Goal: Task Accomplishment & Management: Use online tool/utility

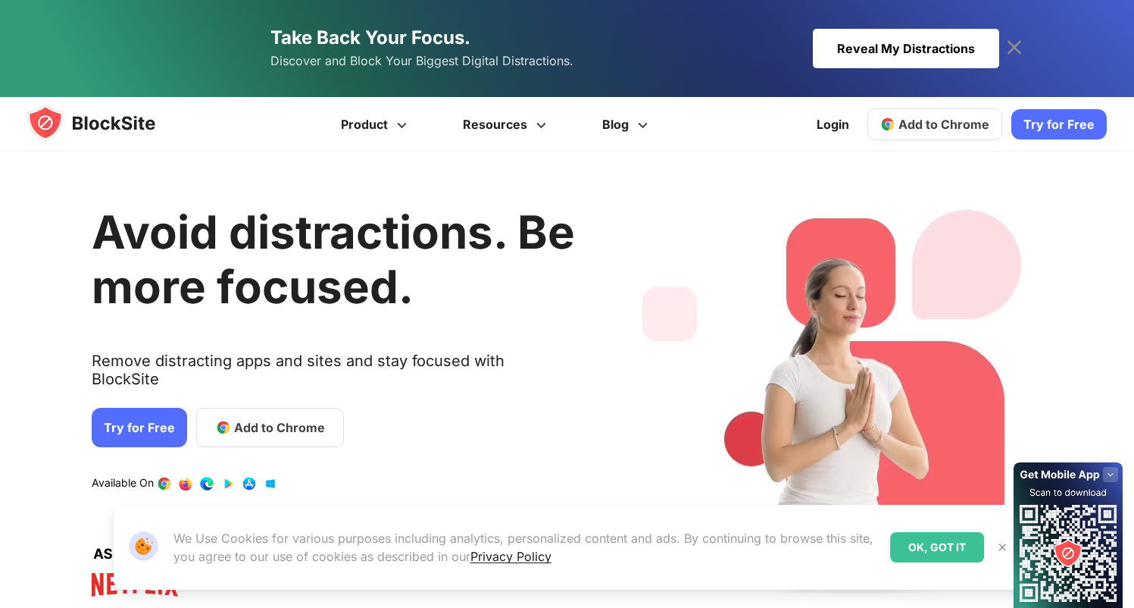
click at [284, 317] on div "Avoid distractions. Be more focused. Remove distracting apps and sites and stay…" at bounding box center [333, 397] width 483 height 446
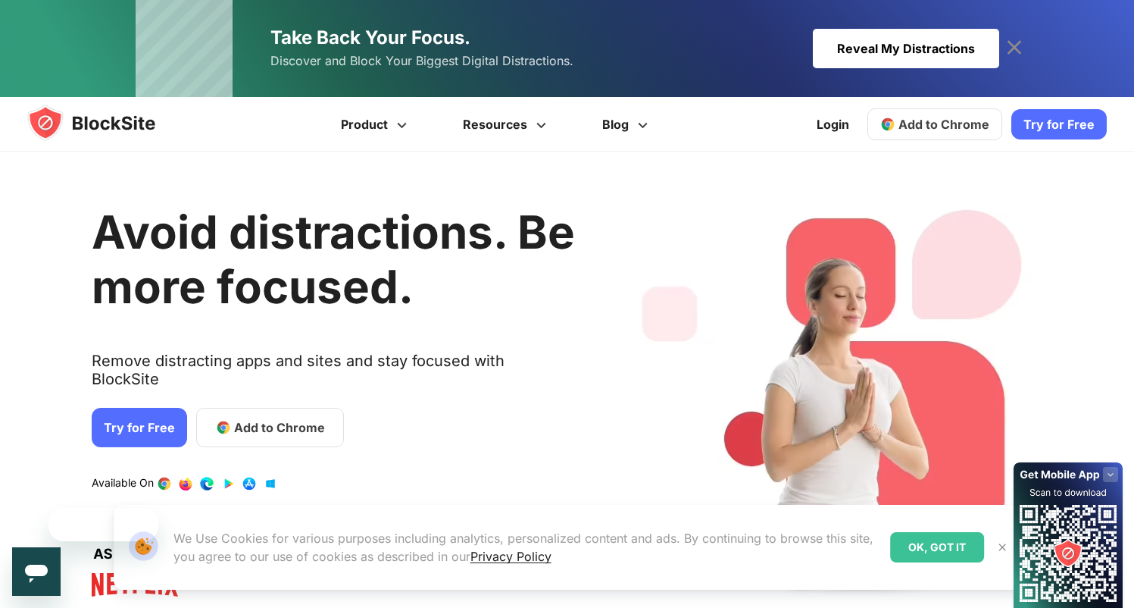
click at [265, 418] on span "Add to Chrome" at bounding box center [279, 427] width 91 height 18
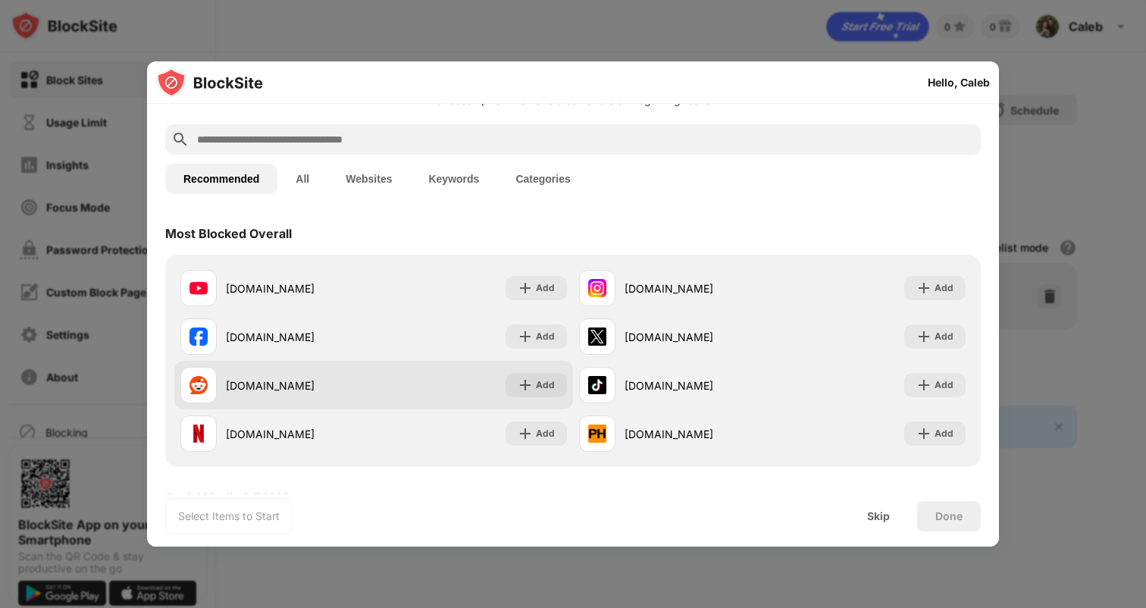
scroll to position [34, 0]
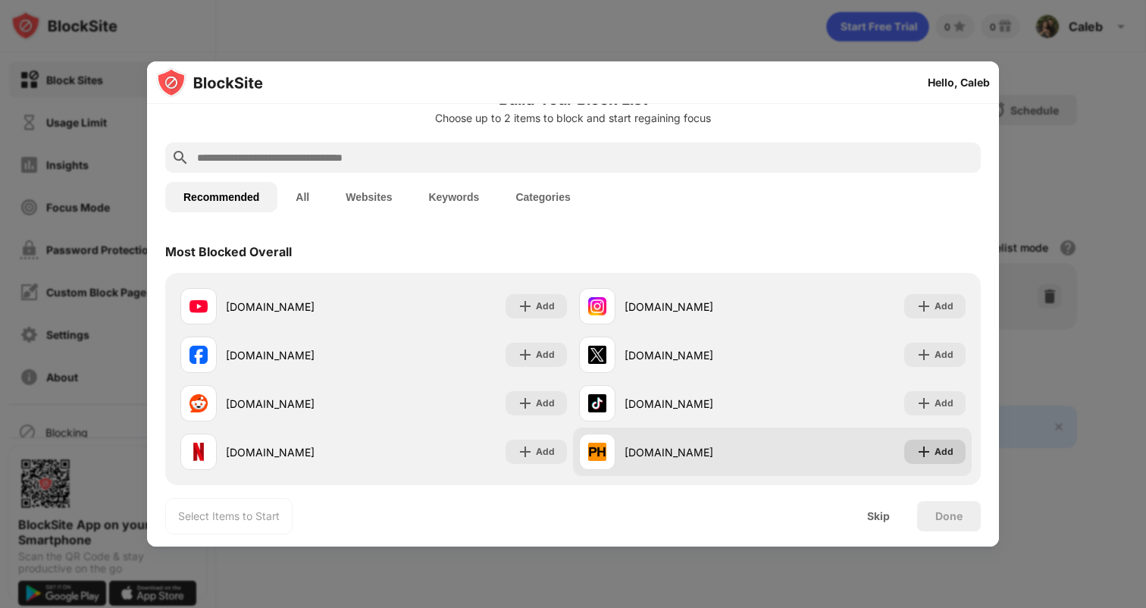
click at [918, 453] on img at bounding box center [923, 451] width 15 height 15
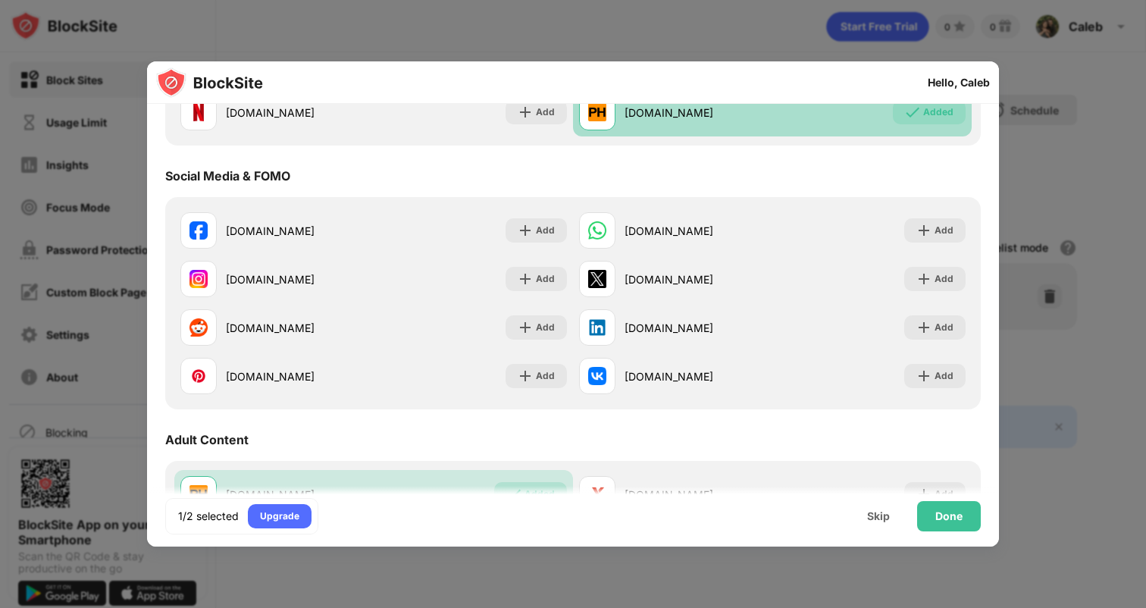
scroll to position [372, 0]
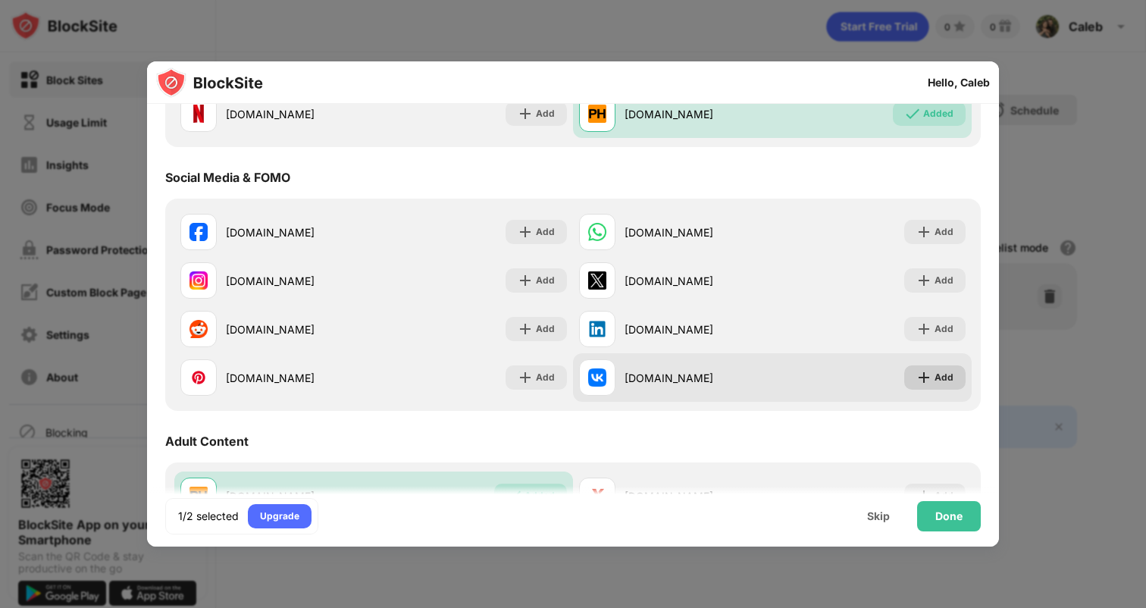
click at [921, 380] on div "Add" at bounding box center [934, 377] width 61 height 24
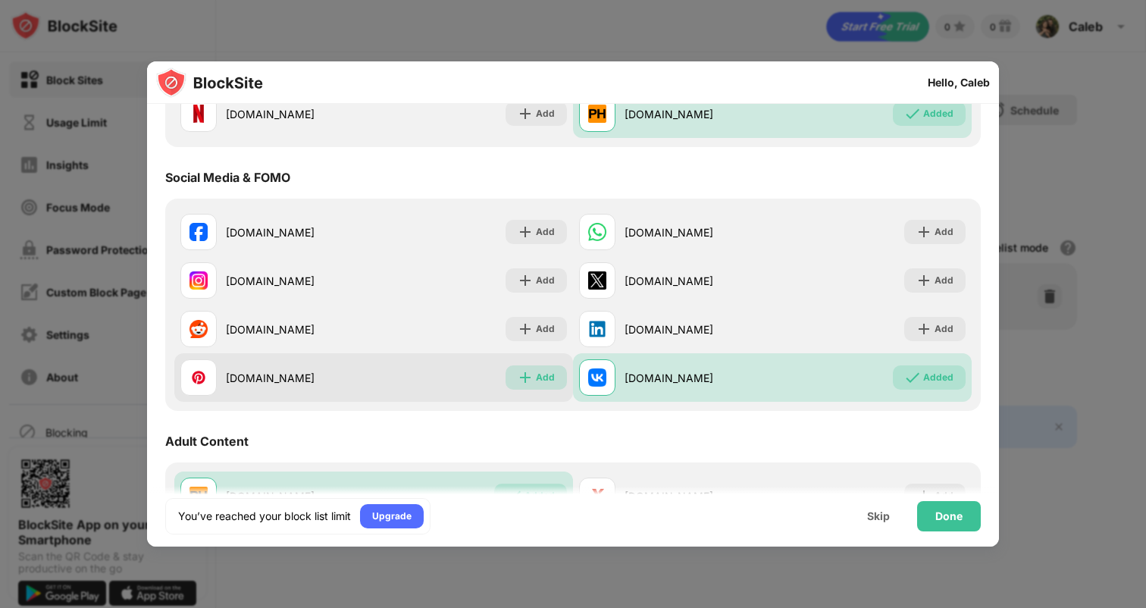
click at [536, 372] on div "Add" at bounding box center [545, 377] width 19 height 15
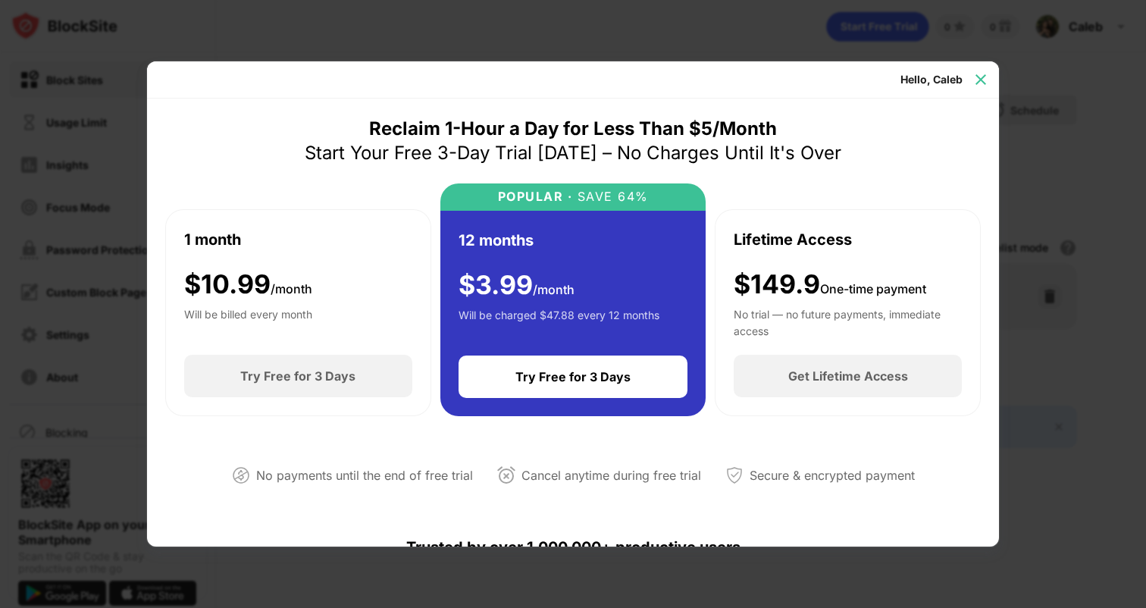
click at [983, 79] on img at bounding box center [980, 79] width 15 height 15
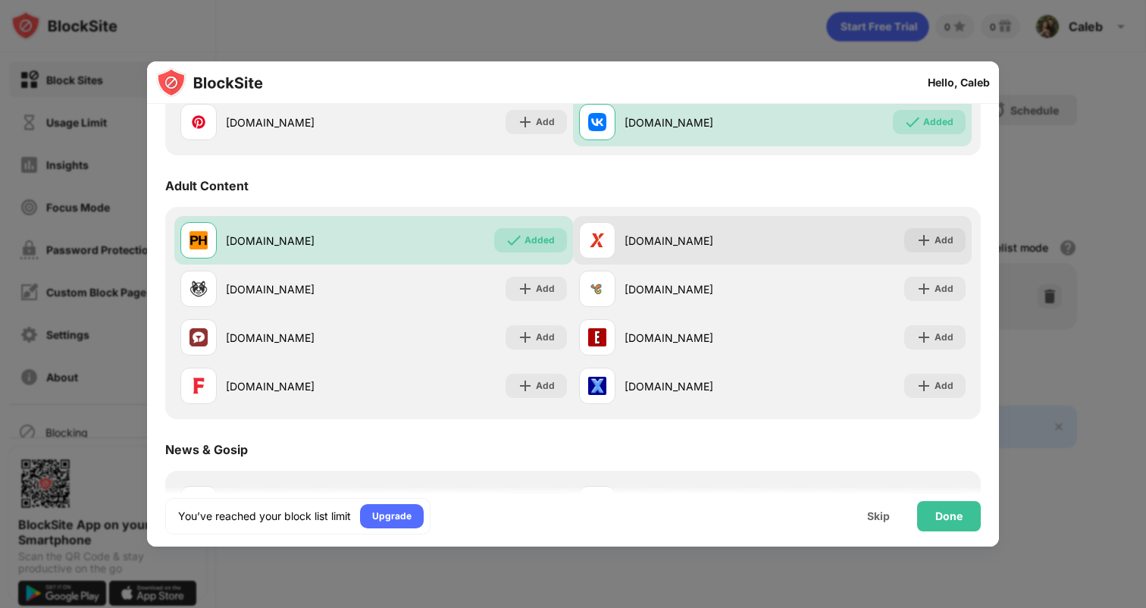
scroll to position [629, 0]
click at [941, 245] on div "Add" at bounding box center [934, 239] width 61 height 24
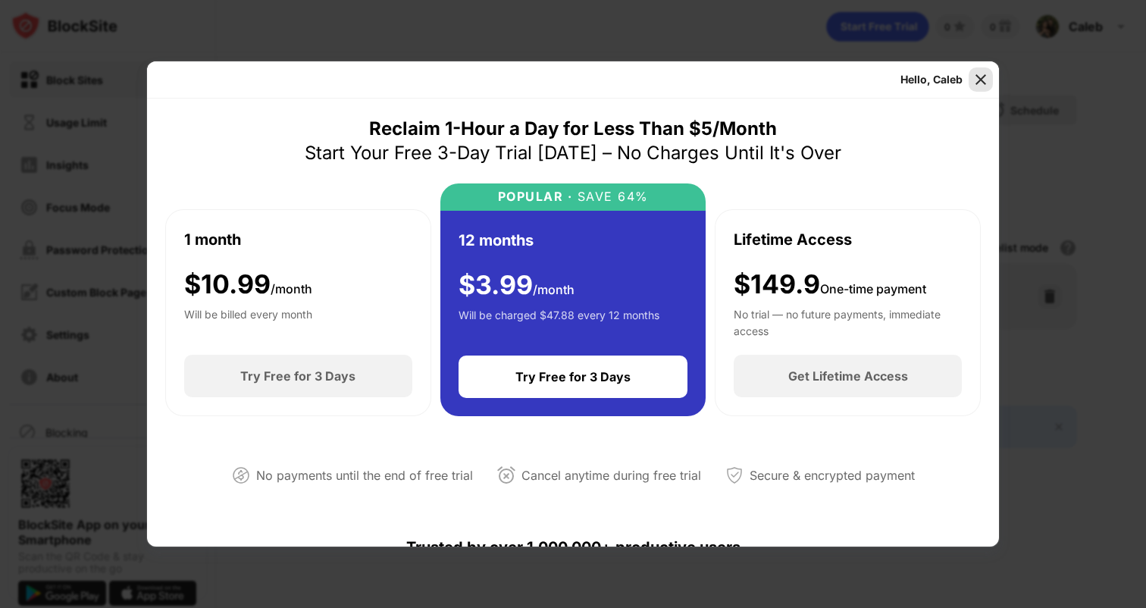
click at [983, 79] on img at bounding box center [980, 79] width 15 height 15
